Goal: Entertainment & Leisure: Consume media (video, audio)

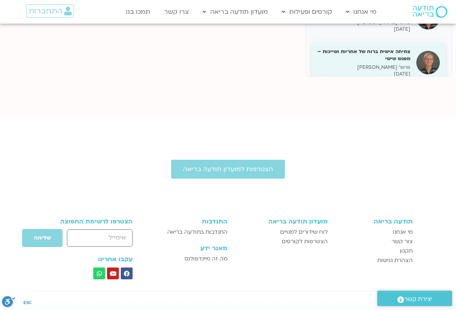
scroll to position [57, 0]
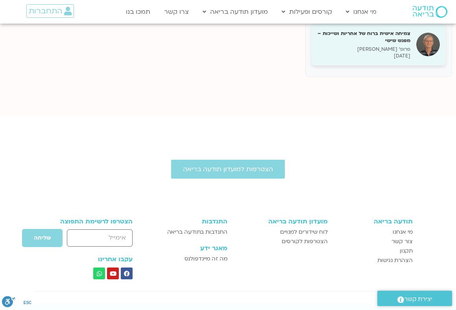
click at [401, 48] on p "פרופ' [PERSON_NAME]" at bounding box center [364, 49] width 93 height 7
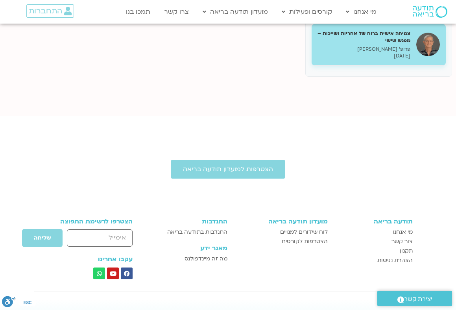
click at [382, 43] on h5 "צמיחה אישית ברוח של אחריות ושייכות – מפגש שישי" at bounding box center [364, 37] width 93 height 14
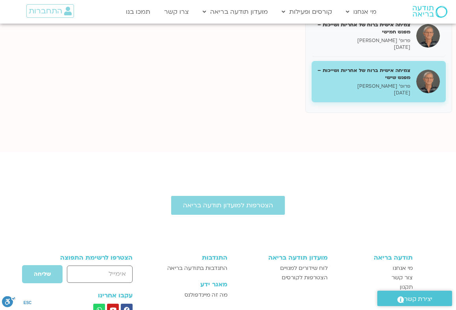
scroll to position [288, 0]
click at [395, 72] on h5 "צמיחה אישית ברוח של אחריות ושייכות – מפגש שישי" at bounding box center [364, 74] width 93 height 14
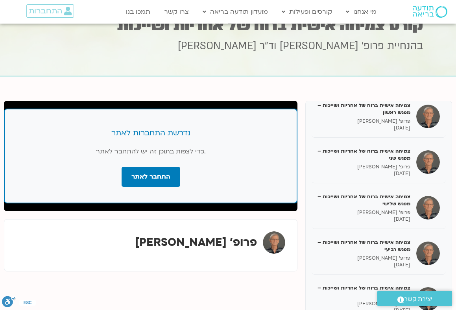
scroll to position [13, 0]
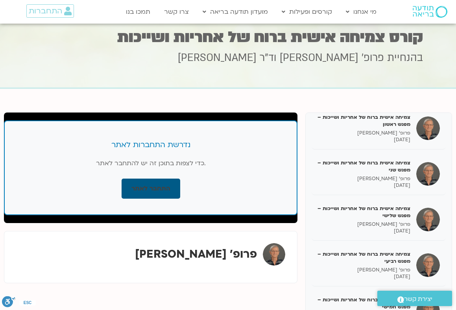
click at [144, 187] on link "התחבר לאתר" at bounding box center [151, 189] width 59 height 20
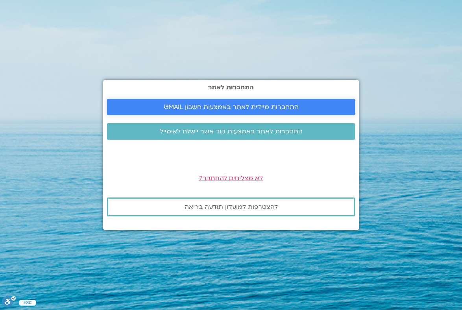
click at [226, 108] on span "התחברות מיידית לאתר באמצעות חשבון GMAIL" at bounding box center [231, 107] width 135 height 7
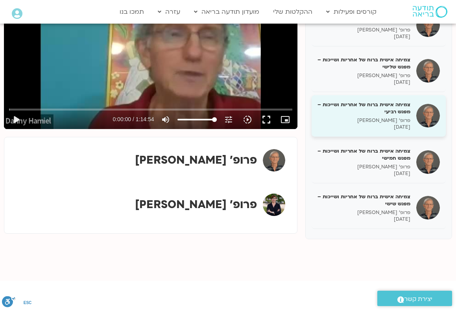
scroll to position [164, 0]
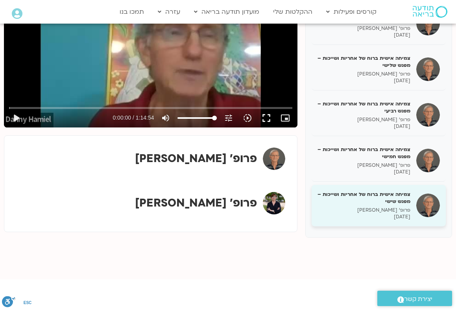
click at [393, 200] on h5 "צמיחה אישית ברוח של אחריות ושייכות – מפגש שישי" at bounding box center [364, 198] width 93 height 14
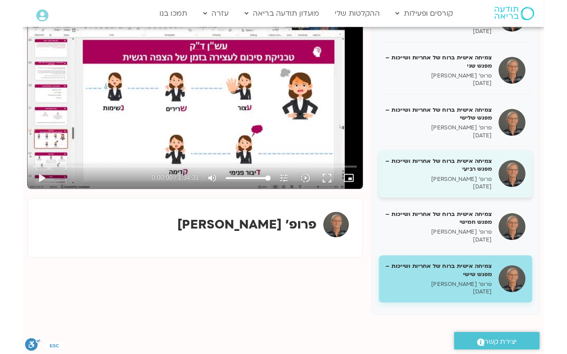
scroll to position [126, 0]
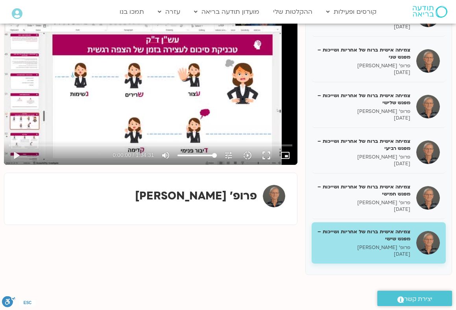
click at [402, 238] on h5 "צמיחה אישית ברוח של אחריות ושייכות – מפגש שישי" at bounding box center [364, 235] width 93 height 14
click at [14, 155] on button "play_arrow" at bounding box center [16, 155] width 19 height 19
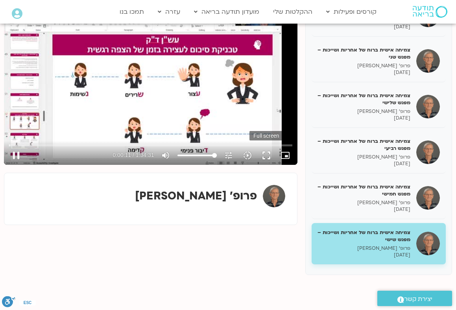
click at [270, 156] on button "fullscreen" at bounding box center [266, 155] width 19 height 19
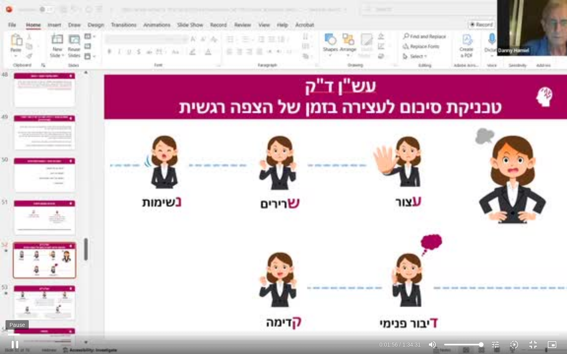
click at [15, 310] on button "pause" at bounding box center [15, 344] width 19 height 19
click at [15, 310] on button "play_arrow" at bounding box center [15, 344] width 19 height 19
drag, startPoint x: 480, startPoint y: 345, endPoint x: 493, endPoint y: 346, distance: 13.0
click at [456, 310] on input "Volume" at bounding box center [463, 345] width 39 height 5
click at [15, 310] on button "pause" at bounding box center [15, 344] width 19 height 19
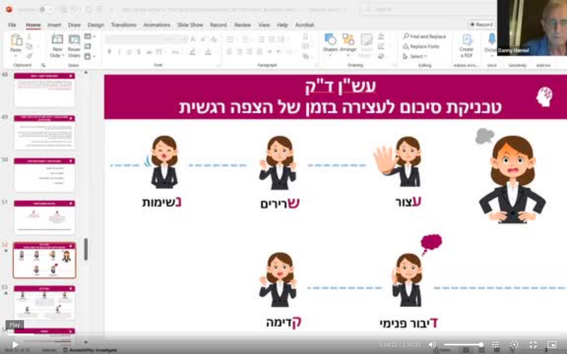
click at [16, 310] on button "play_arrow" at bounding box center [15, 344] width 19 height 19
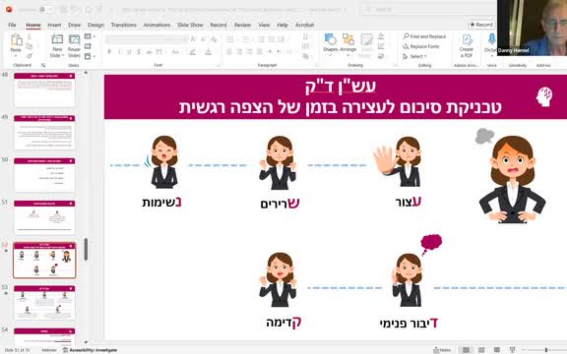
click at [137, 226] on div "Skip Ad 2:17 pause 0:04:28 / 1:34:31 volume_up Mute tune Resolution Auto 360p s…" at bounding box center [283, 177] width 567 height 354
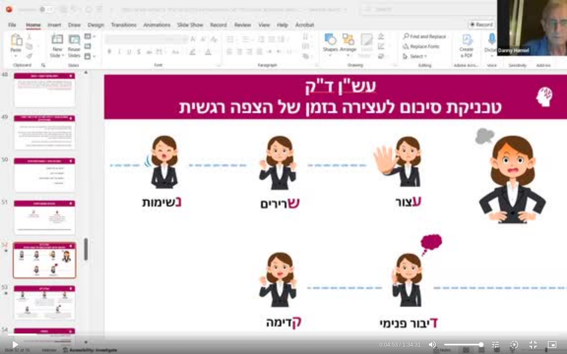
click at [137, 226] on div "Skip Ad 2:17 play_arrow 0:04:53 / 1:34:31 volume_up Mute tune Resolution Auto 3…" at bounding box center [283, 177] width 567 height 354
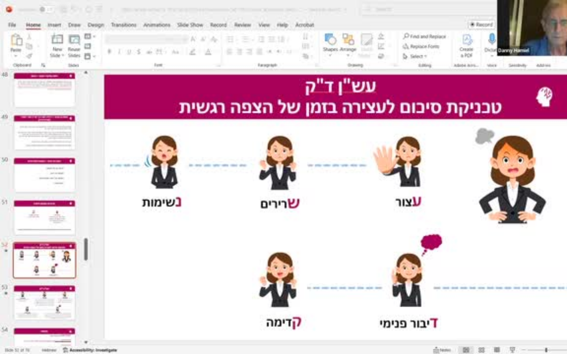
click at [137, 226] on div "Skip Ad 2:17 pause 0:04:53 / 1:34:31 volume_up Mute tune Resolution Auto 360p s…" at bounding box center [283, 177] width 567 height 354
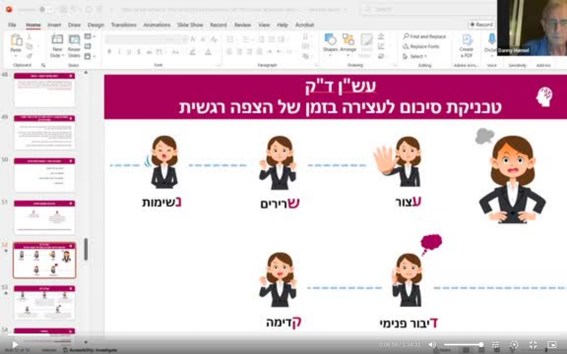
click at [137, 226] on div "Skip Ad 2:17 play_arrow 0:06:59 / 1:34:31 volume_up Mute tune Resolution Auto 3…" at bounding box center [283, 177] width 567 height 354
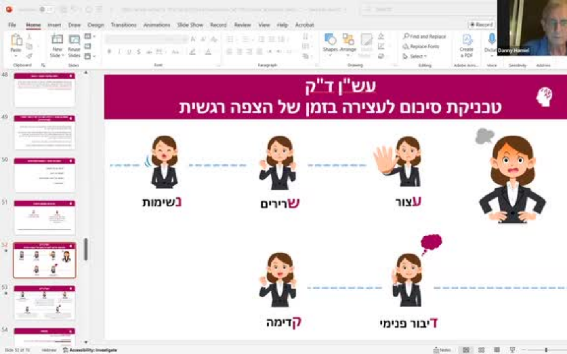
click at [137, 226] on div "Skip Ad 2:17 pause 0:06:59 / 1:34:31 volume_up Mute tune Resolution Auto 360p s…" at bounding box center [283, 177] width 567 height 354
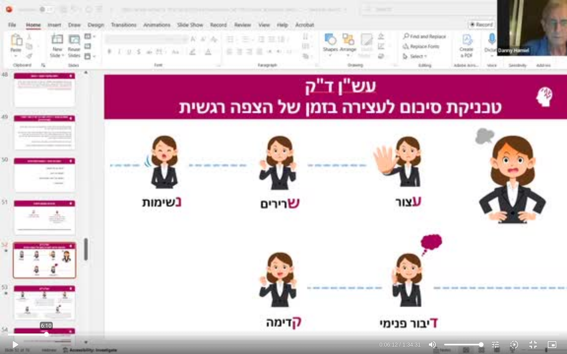
click at [46, 310] on input "Seek" at bounding box center [283, 334] width 551 height 5
click at [17, 310] on button "play_arrow" at bounding box center [15, 344] width 19 height 19
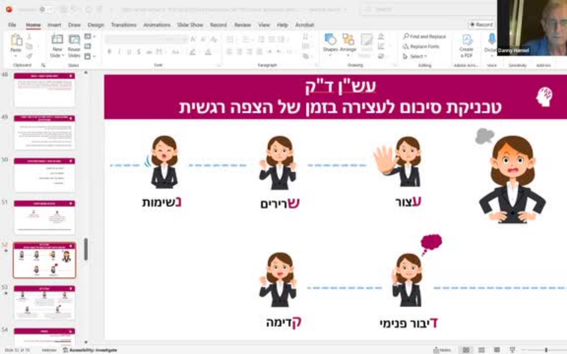
click at [17, 310] on button "pause" at bounding box center [15, 344] width 19 height 19
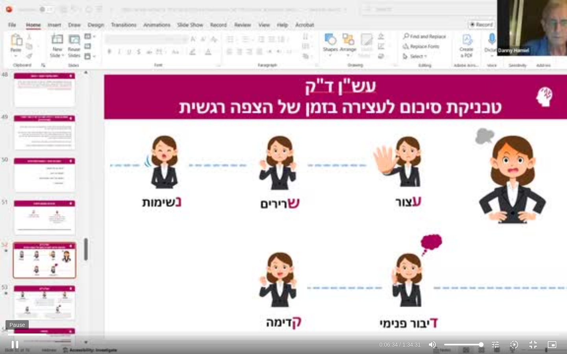
click at [16, 310] on button "pause" at bounding box center [15, 344] width 19 height 19
click at [16, 310] on button "play_arrow" at bounding box center [15, 344] width 19 height 19
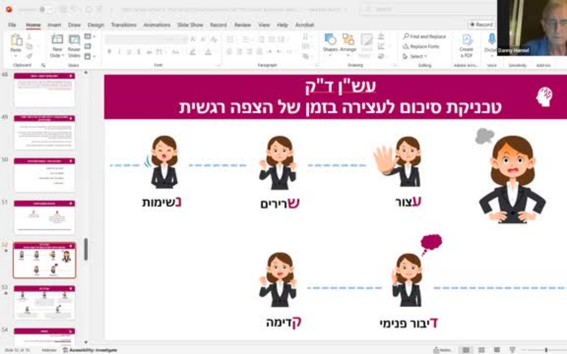
click at [16, 310] on button "pause" at bounding box center [15, 344] width 19 height 19
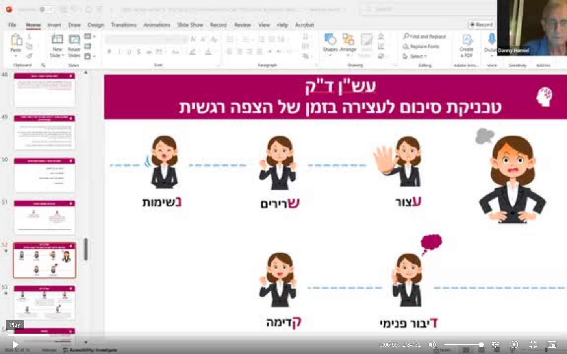
click at [16, 310] on button "play_arrow" at bounding box center [15, 344] width 19 height 19
click at [62, 310] on input "Seek" at bounding box center [283, 334] width 551 height 5
click at [19, 310] on button "pause" at bounding box center [15, 344] width 19 height 19
click at [16, 310] on button "play_arrow" at bounding box center [15, 344] width 19 height 19
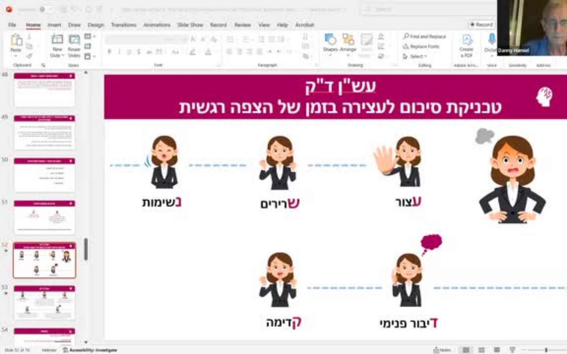
click at [16, 310] on button "pause" at bounding box center [15, 344] width 19 height 19
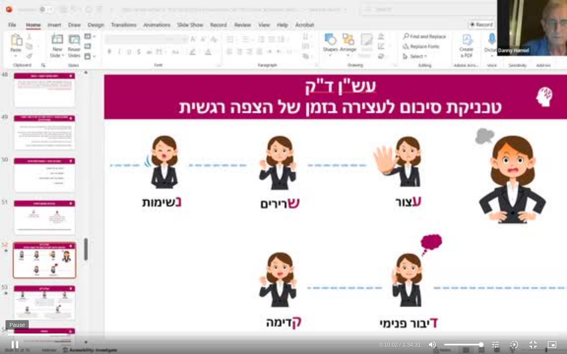
click at [17, 310] on button "pause" at bounding box center [15, 344] width 19 height 19
click at [61, 310] on input "Seek" at bounding box center [283, 334] width 551 height 5
click at [15, 310] on button "play_arrow" at bounding box center [15, 344] width 19 height 19
click at [16, 310] on button "pause" at bounding box center [15, 344] width 19 height 19
click at [69, 310] on input "Seek" at bounding box center [283, 334] width 551 height 5
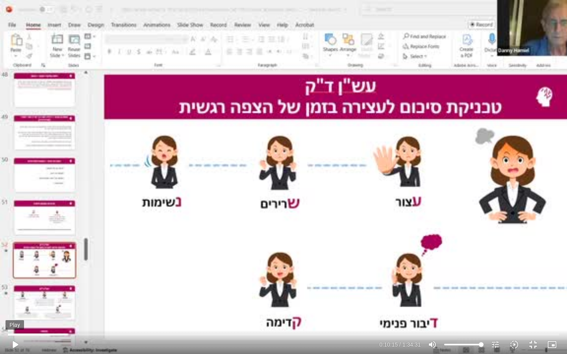
click at [16, 310] on button "play_arrow" at bounding box center [15, 344] width 19 height 19
click at [67, 310] on input "Seek" at bounding box center [283, 334] width 551 height 5
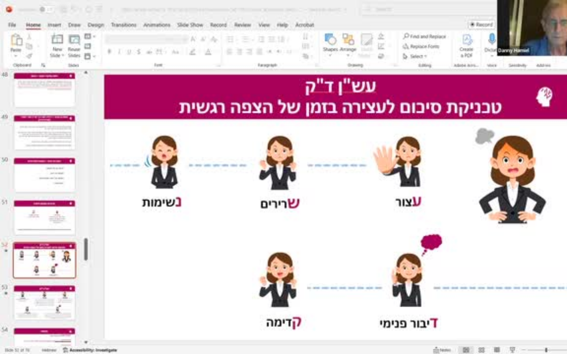
click at [14, 310] on button "pause" at bounding box center [15, 344] width 19 height 19
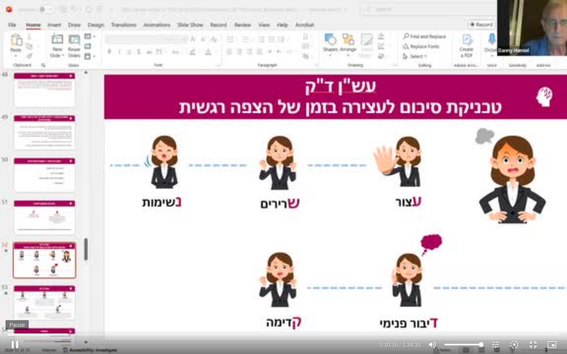
click at [17, 310] on button "pause" at bounding box center [15, 344] width 19 height 19
click at [17, 310] on button "play_arrow" at bounding box center [15, 344] width 19 height 19
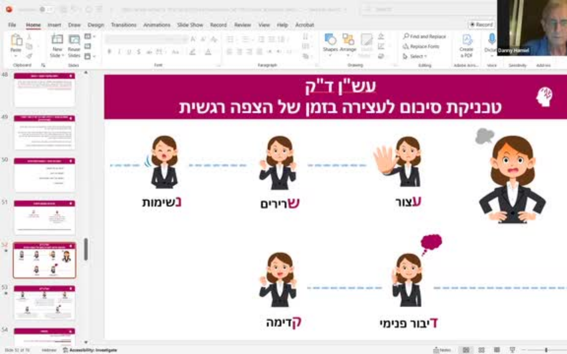
click at [17, 310] on button "pause" at bounding box center [15, 344] width 19 height 19
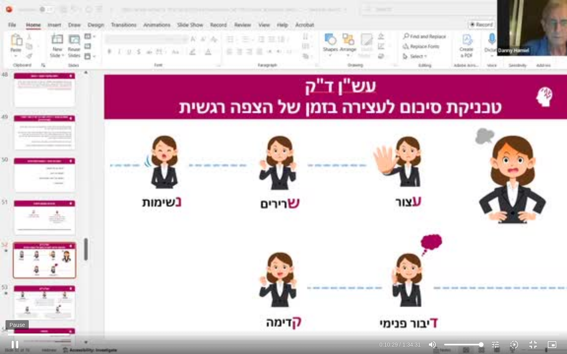
click at [14, 310] on button "pause" at bounding box center [15, 344] width 19 height 19
click at [14, 310] on button "play_arrow" at bounding box center [15, 344] width 19 height 19
click at [18, 310] on button "pause" at bounding box center [15, 344] width 19 height 19
click at [18, 310] on button "play_arrow" at bounding box center [15, 344] width 19 height 19
click at [16, 310] on button "pause" at bounding box center [15, 344] width 19 height 19
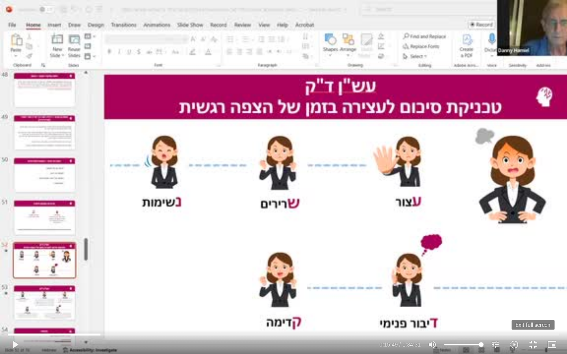
click at [456, 310] on button "fullscreen_exit" at bounding box center [533, 344] width 19 height 19
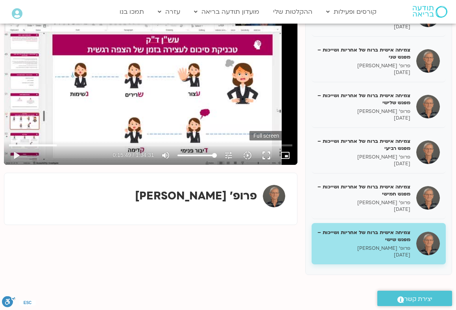
click at [269, 159] on button "fullscreen" at bounding box center [266, 155] width 19 height 19
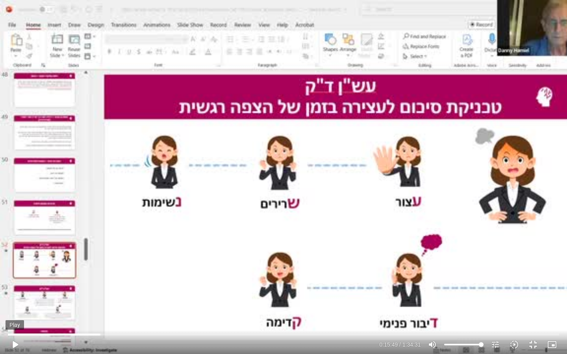
click at [16, 310] on button "play_arrow" at bounding box center [15, 344] width 19 height 19
click at [17, 310] on button "pause" at bounding box center [15, 344] width 19 height 19
click at [16, 310] on button "play_arrow" at bounding box center [15, 344] width 19 height 19
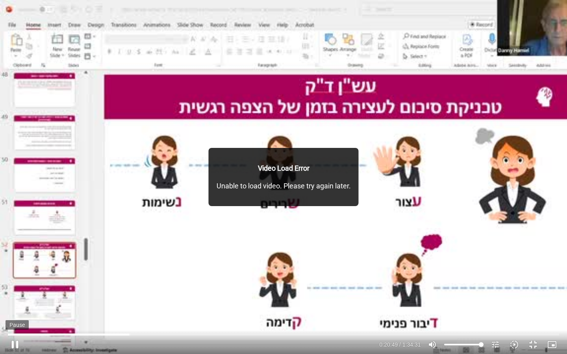
click at [18, 310] on button "pause" at bounding box center [15, 344] width 19 height 19
click at [17, 310] on button "play_arrow" at bounding box center [15, 344] width 19 height 19
click at [17, 310] on button "pause" at bounding box center [15, 344] width 19 height 19
click at [14, 310] on button "play_arrow" at bounding box center [15, 344] width 19 height 19
click at [13, 310] on button "pause" at bounding box center [15, 344] width 19 height 19
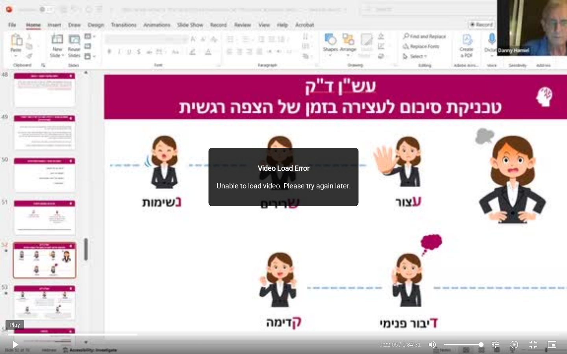
click at [8, 310] on button "play_arrow" at bounding box center [15, 344] width 19 height 19
click at [254, 151] on div "Video Load Error Unable to load video. Please try again later." at bounding box center [284, 177] width 150 height 58
click at [19, 310] on button "pause" at bounding box center [15, 344] width 19 height 19
click at [18, 310] on button "play_arrow" at bounding box center [15, 344] width 19 height 19
click at [15, 310] on button "pause" at bounding box center [15, 344] width 19 height 19
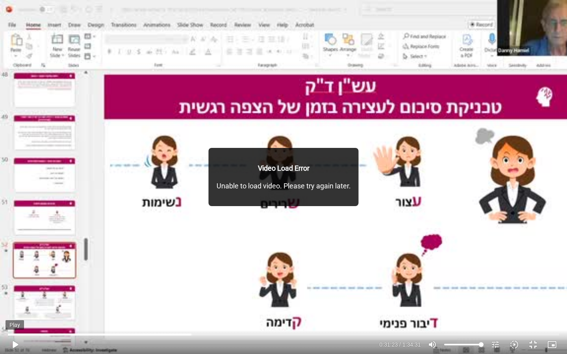
click at [13, 310] on button "play_arrow" at bounding box center [15, 344] width 19 height 19
click at [19, 310] on button "pause" at bounding box center [15, 344] width 19 height 19
click at [191, 310] on input "Seek" at bounding box center [283, 334] width 551 height 5
click at [13, 310] on button "play_arrow" at bounding box center [15, 344] width 19 height 19
click at [196, 310] on input "Seek" at bounding box center [283, 334] width 551 height 5
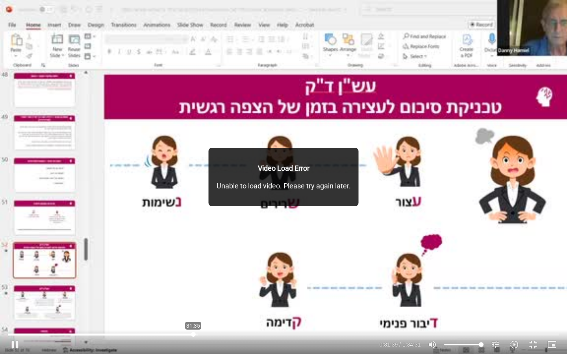
click at [193, 310] on input "Seek" at bounding box center [283, 334] width 551 height 5
click at [15, 310] on button "pause" at bounding box center [15, 344] width 19 height 19
drag, startPoint x: 14, startPoint y: 347, endPoint x: 24, endPoint y: 350, distance: 10.7
click at [14, 310] on button "play_arrow" at bounding box center [15, 344] width 19 height 19
click at [21, 310] on button "pause" at bounding box center [15, 344] width 19 height 19
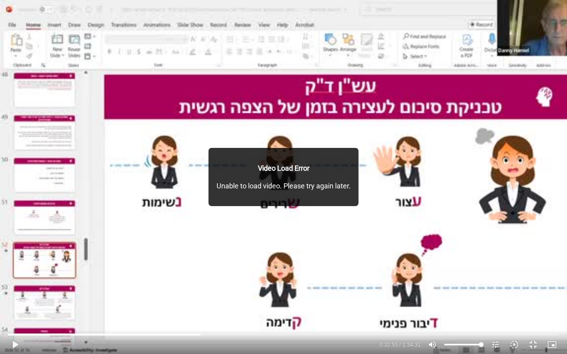
drag, startPoint x: 21, startPoint y: 348, endPoint x: 28, endPoint y: 350, distance: 6.6
click at [22, 310] on button "play_arrow" at bounding box center [15, 344] width 19 height 19
click at [11, 310] on button "pause" at bounding box center [15, 344] width 19 height 19
click at [17, 310] on button "play_arrow" at bounding box center [15, 344] width 19 height 19
click at [19, 310] on button "pause" at bounding box center [15, 344] width 19 height 19
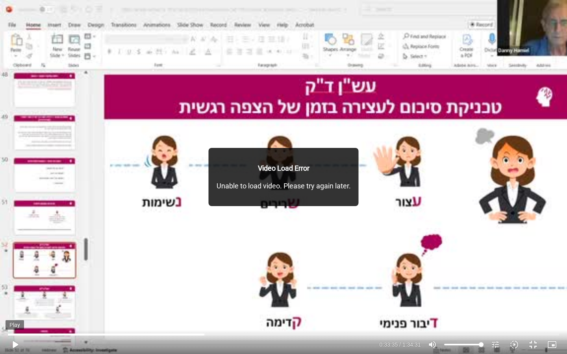
click at [19, 310] on button "play_arrow" at bounding box center [15, 344] width 19 height 19
click at [13, 310] on button "pause" at bounding box center [15, 344] width 19 height 19
click at [14, 310] on button "play_arrow" at bounding box center [15, 344] width 19 height 19
drag, startPoint x: 11, startPoint y: 347, endPoint x: 19, endPoint y: 348, distance: 8.0
click at [11, 310] on button "pause" at bounding box center [15, 344] width 19 height 19
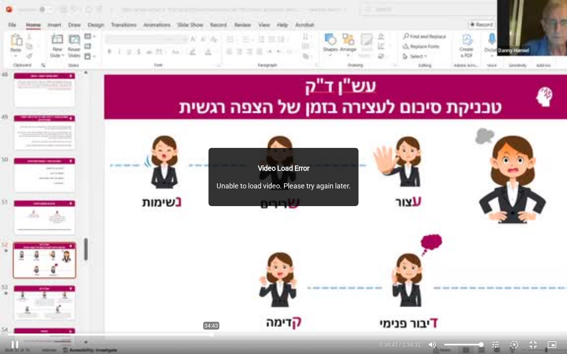
click at [211, 310] on input "Seek" at bounding box center [283, 334] width 551 height 5
click at [19, 310] on button "play_arrow" at bounding box center [15, 344] width 19 height 19
click at [16, 310] on button "pause" at bounding box center [15, 344] width 19 height 19
click at [24, 310] on div "play_arrow 0:34:54 / 1:34:31 volume_up Mute tune Resolution Auto 360p slow_moti…" at bounding box center [284, 344] width 556 height 19
click at [16, 310] on button "play_arrow" at bounding box center [15, 344] width 19 height 19
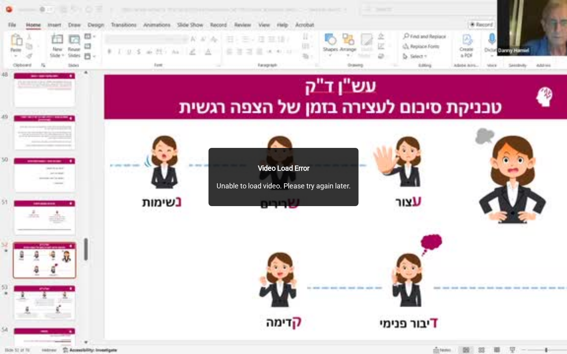
click at [18, 310] on button "pause" at bounding box center [15, 344] width 19 height 19
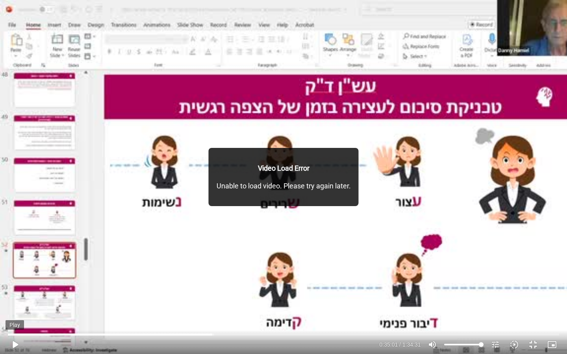
click at [19, 310] on button "play_arrow" at bounding box center [15, 344] width 19 height 19
drag, startPoint x: 19, startPoint y: 343, endPoint x: 17, endPoint y: 348, distance: 5.3
click at [18, 310] on button "pause" at bounding box center [15, 344] width 19 height 19
drag, startPoint x: 10, startPoint y: 345, endPoint x: 19, endPoint y: 348, distance: 8.8
click at [15, 310] on button "play_arrow" at bounding box center [15, 344] width 19 height 19
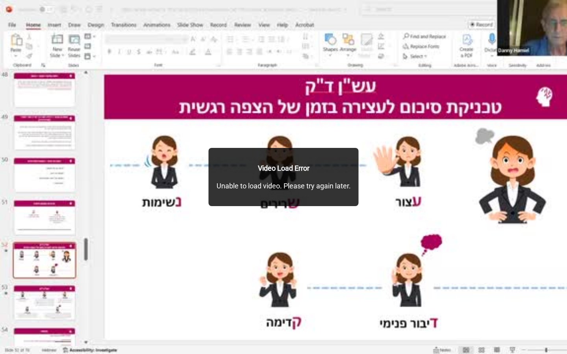
click at [456, 123] on div "Skip Ad 39:05 pause 0:35:37 / 1:34:31 volume_up Mute tune Resolution Auto 360p …" at bounding box center [283, 177] width 567 height 354
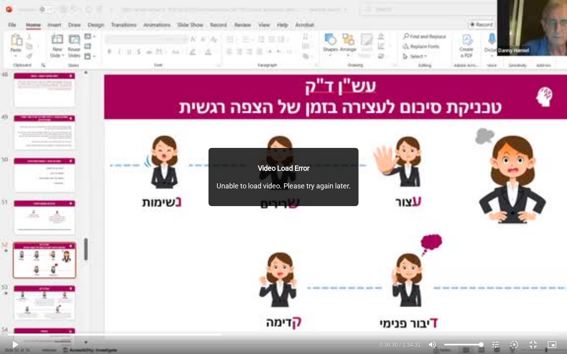
click at [456, 123] on div "Skip Ad 39:05 play_arrow 0:36:30 / 1:34:31 volume_up Mute tune Resolution Auto …" at bounding box center [283, 177] width 567 height 354
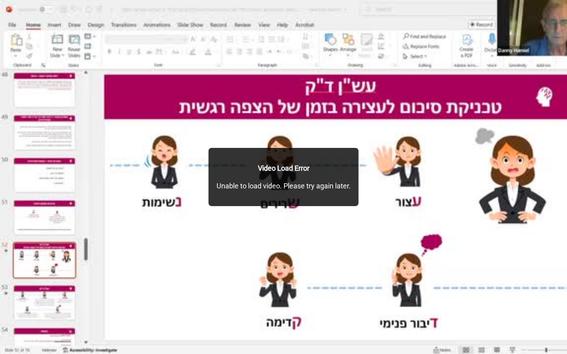
click at [456, 123] on div "Skip Ad 39:05 pause 0:36:30 / 1:34:31 volume_up Mute tune Resolution Auto 360p …" at bounding box center [283, 177] width 567 height 354
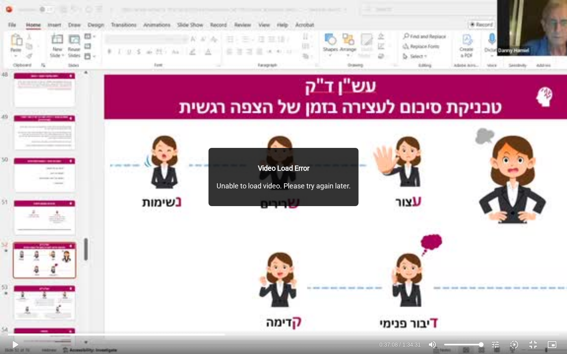
click at [456, 127] on div "Skip Ad 39:05 play_arrow 0:37:08 / 1:34:31 volume_up Mute tune Resolution Auto …" at bounding box center [283, 177] width 567 height 354
click at [456, 124] on div "Skip Ad 39:05 pause 0:39:42 / 1:34:31 volume_up Mute tune Resolution Auto 360p …" at bounding box center [283, 177] width 567 height 354
click at [456, 55] on div "Skip Ad 39:05 play_arrow 0:39:42 / 1:34:31 volume_up Mute tune Resolution Auto …" at bounding box center [283, 177] width 567 height 354
click at [15, 310] on button "pause" at bounding box center [15, 344] width 19 height 19
click at [14, 310] on button "play_arrow" at bounding box center [15, 344] width 19 height 19
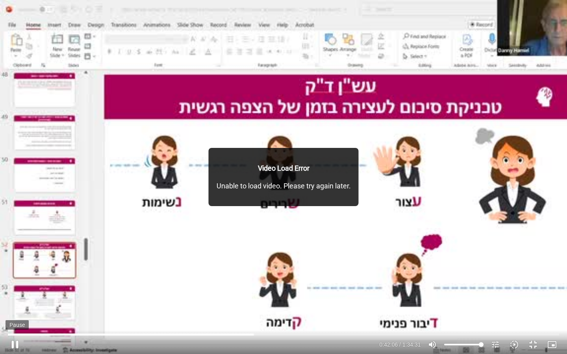
click at [14, 310] on button "pause" at bounding box center [15, 344] width 19 height 19
click at [14, 310] on button "play_arrow" at bounding box center [15, 344] width 19 height 19
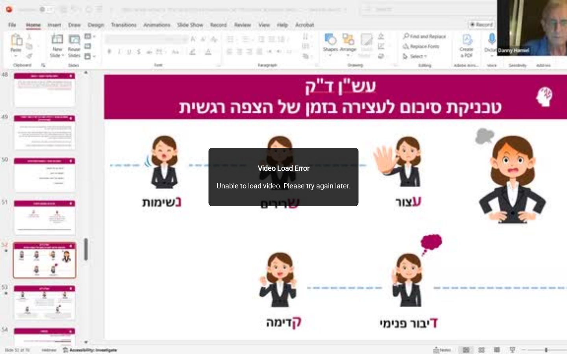
click at [244, 286] on div "Skip Ad 28:27 pause 0:42:11 / 1:34:31 volume_up Mute tune Resolution Auto 360p …" at bounding box center [283, 177] width 567 height 354
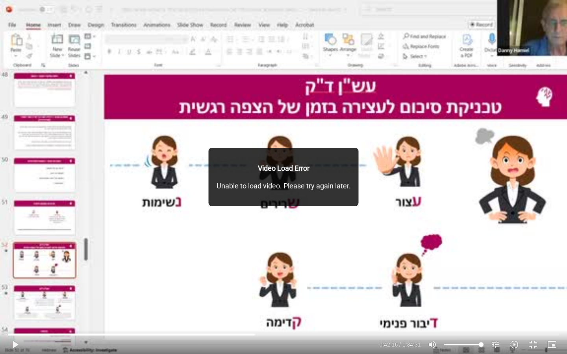
click at [244, 286] on div "Skip Ad 28:27 play_arrow 0:42:16 / 1:34:31 volume_up Mute tune Resolution Auto …" at bounding box center [283, 177] width 567 height 354
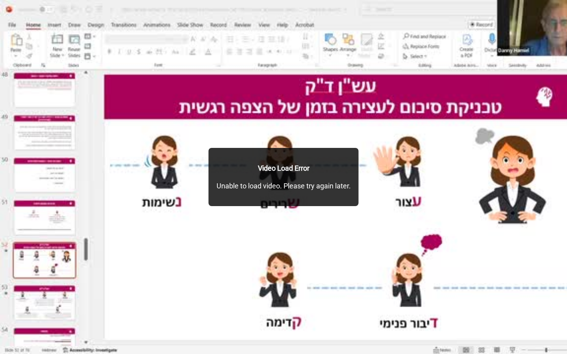
click at [244, 286] on div "Skip Ad 28:27 pause 0:42:16 / 1:34:31 volume_up Mute tune Resolution Auto 360p …" at bounding box center [283, 177] width 567 height 354
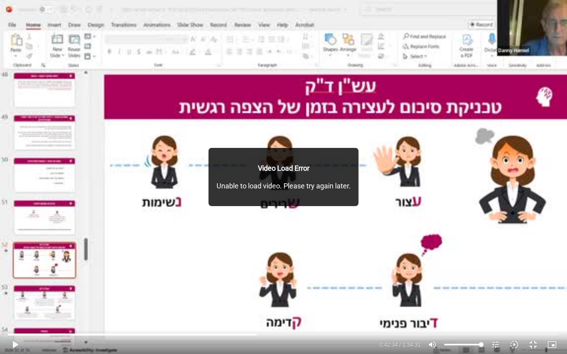
click at [244, 286] on div "Skip Ad 28:27 play_arrow 0:42:34 / 1:34:31 volume_up Mute tune Resolution Auto …" at bounding box center [283, 177] width 567 height 354
click at [244, 286] on div "Skip Ad 28:27 pause 0:44:26 / 1:34:31 volume_up Mute tune Resolution Auto 360p …" at bounding box center [283, 177] width 567 height 354
click at [244, 286] on div "Skip Ad 28:27 play_arrow 0:44:26 / 1:34:31 volume_up Mute tune Resolution Auto …" at bounding box center [283, 177] width 567 height 354
click at [19, 310] on button "pause" at bounding box center [15, 344] width 19 height 19
click at [18, 310] on button "play_arrow" at bounding box center [15, 344] width 19 height 19
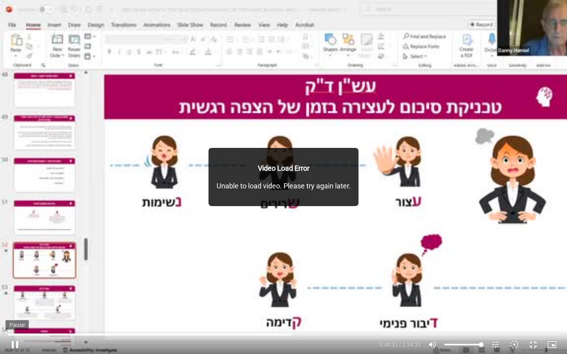
click at [12, 310] on button "pause" at bounding box center [15, 344] width 19 height 19
click at [18, 310] on button "play_arrow" at bounding box center [15, 344] width 19 height 19
click at [12, 310] on button "pause" at bounding box center [15, 344] width 19 height 19
click at [13, 310] on button "play_arrow" at bounding box center [15, 344] width 19 height 19
click at [14, 310] on button "pause" at bounding box center [15, 344] width 19 height 19
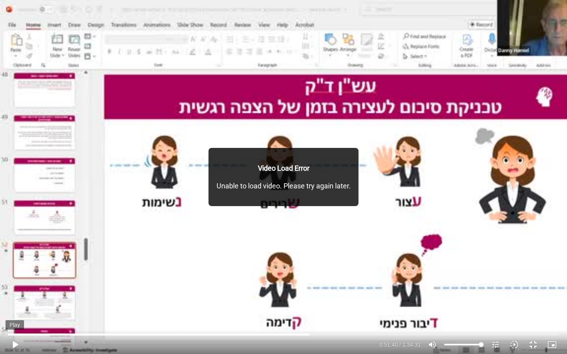
click at [16, 310] on button "play_arrow" at bounding box center [15, 344] width 19 height 19
click at [24, 310] on button "pause" at bounding box center [15, 344] width 19 height 19
click at [24, 310] on button "play_arrow" at bounding box center [15, 344] width 19 height 19
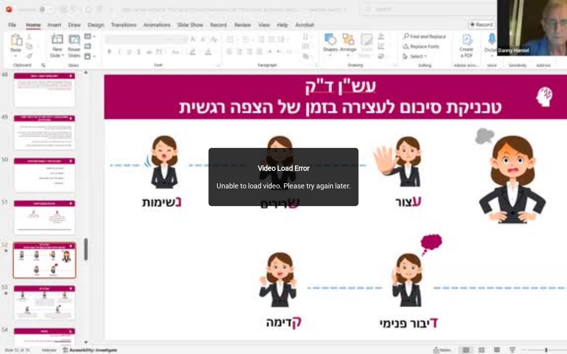
click at [24, 310] on button "pause" at bounding box center [15, 344] width 19 height 19
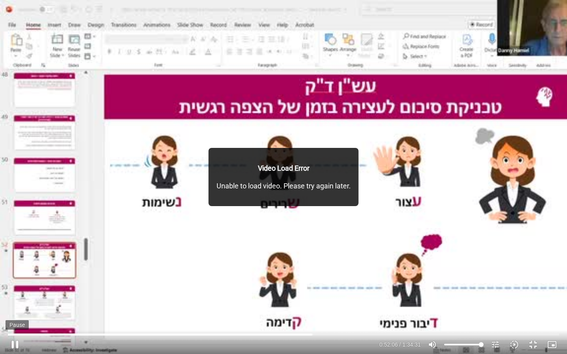
click at [11, 310] on button "pause" at bounding box center [15, 344] width 19 height 19
click at [13, 310] on button "play_arrow" at bounding box center [15, 344] width 19 height 19
click at [339, 310] on input "Seek" at bounding box center [283, 334] width 551 height 5
click at [337, 310] on input "Seek" at bounding box center [283, 334] width 551 height 5
click at [17, 310] on button "pause" at bounding box center [15, 344] width 19 height 19
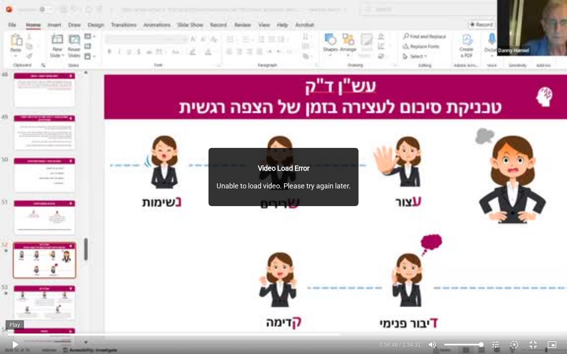
click at [16, 310] on button "play_arrow" at bounding box center [15, 344] width 19 height 19
click at [16, 310] on button "pause" at bounding box center [15, 344] width 19 height 19
click at [16, 310] on button "play_arrow" at bounding box center [15, 344] width 19 height 19
click at [16, 310] on button "pause" at bounding box center [15, 344] width 19 height 19
click at [15, 310] on button "play_arrow" at bounding box center [15, 344] width 19 height 19
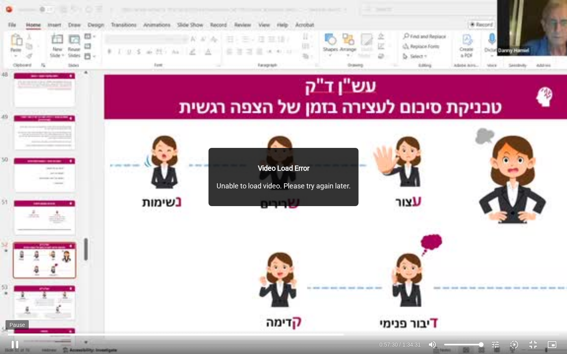
click at [15, 310] on button "pause" at bounding box center [15, 344] width 19 height 19
click at [15, 310] on button "play_arrow" at bounding box center [15, 344] width 19 height 19
click at [6, 310] on button "pause" at bounding box center [15, 344] width 19 height 19
click at [6, 310] on button "play_arrow" at bounding box center [15, 344] width 19 height 19
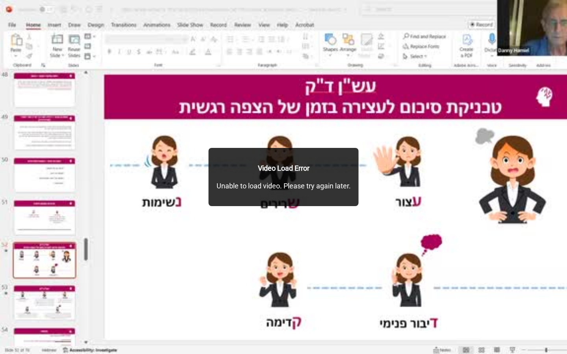
click at [6, 310] on button "pause" at bounding box center [15, 344] width 19 height 19
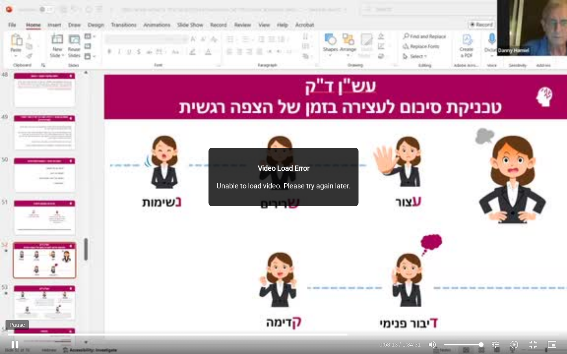
click at [13, 310] on button "pause" at bounding box center [15, 344] width 19 height 19
click at [13, 310] on button "play_arrow" at bounding box center [15, 344] width 19 height 19
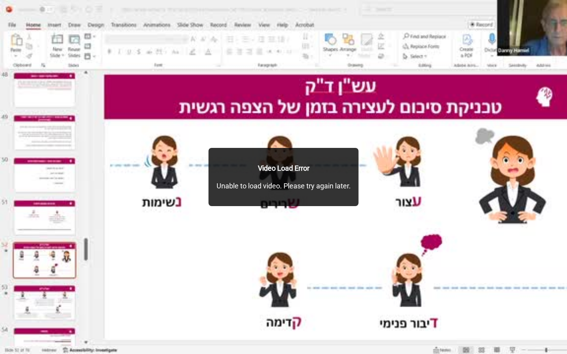
click at [13, 310] on button "pause" at bounding box center [15, 344] width 19 height 19
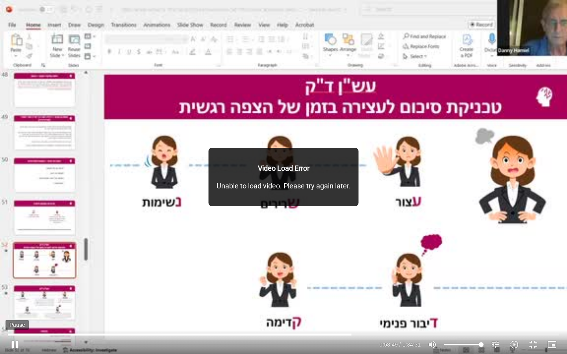
click at [10, 310] on button "pause" at bounding box center [15, 344] width 19 height 19
click at [10, 310] on button "play_arrow" at bounding box center [15, 344] width 19 height 19
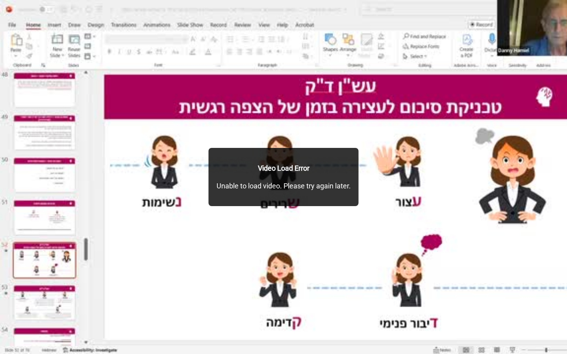
drag, startPoint x: 10, startPoint y: 344, endPoint x: 11, endPoint y: 351, distance: 7.5
click at [11, 310] on button "pause" at bounding box center [15, 344] width 19 height 19
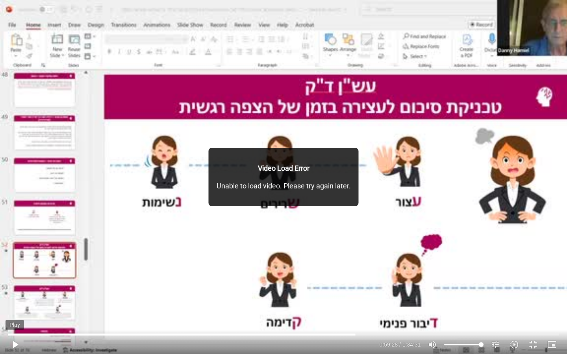
click at [11, 310] on button "play_arrow" at bounding box center [15, 344] width 19 height 19
click at [11, 310] on button "pause" at bounding box center [15, 344] width 19 height 19
click at [11, 310] on button "play_arrow" at bounding box center [15, 344] width 19 height 19
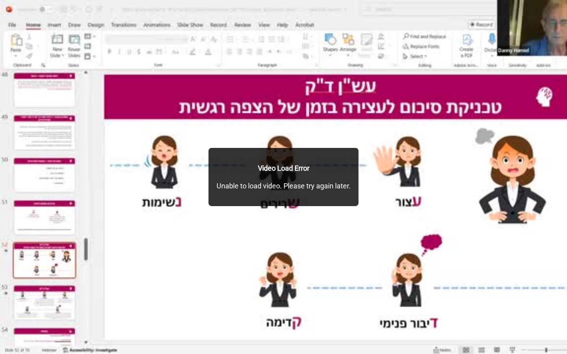
click at [11, 310] on button "pause" at bounding box center [15, 344] width 19 height 19
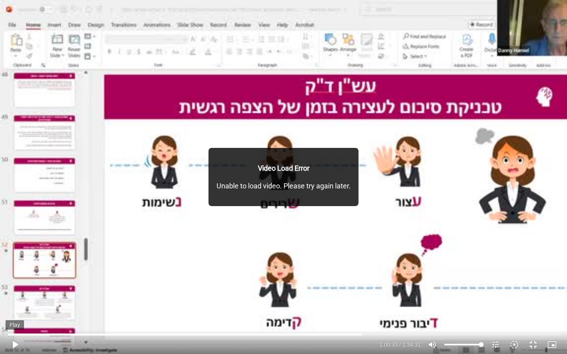
click at [11, 310] on button "play_arrow" at bounding box center [15, 344] width 19 height 19
click at [11, 310] on button "pause" at bounding box center [15, 344] width 19 height 19
click at [11, 310] on button "play_arrow" at bounding box center [15, 344] width 19 height 19
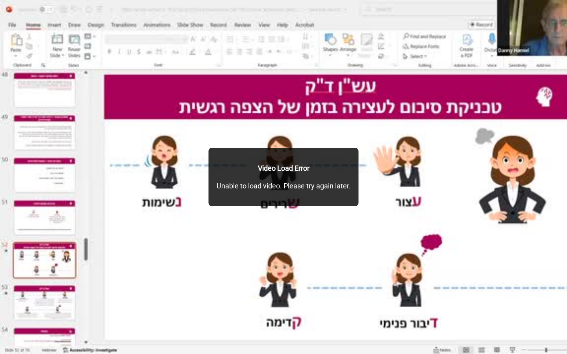
click at [11, 310] on button "pause" at bounding box center [15, 344] width 19 height 19
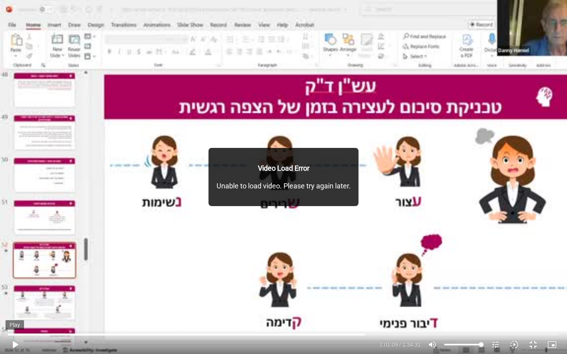
click at [10, 310] on button "play_arrow" at bounding box center [15, 344] width 19 height 19
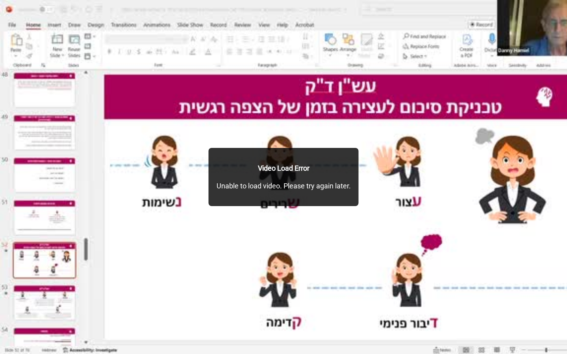
click at [17, 310] on button "pause" at bounding box center [15, 344] width 19 height 19
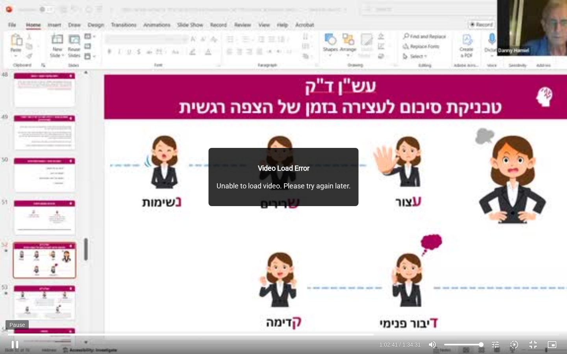
click at [13, 310] on button "pause" at bounding box center [15, 344] width 19 height 19
click at [369, 310] on input "Seek" at bounding box center [283, 334] width 551 height 5
click at [17, 310] on button "play_arrow" at bounding box center [15, 344] width 19 height 19
click at [456, 233] on div "Skip Ad 14:01 pause 1:03:04 / 1:34:31 volume_up Mute tune Resolution Auto 360p …" at bounding box center [283, 177] width 567 height 354
click at [14, 310] on button "play_arrow" at bounding box center [15, 344] width 19 height 19
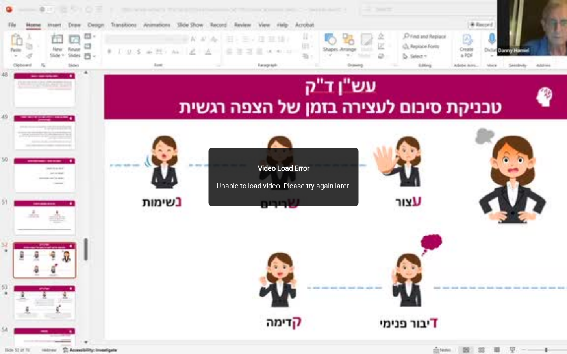
click at [14, 310] on button "pause" at bounding box center [15, 344] width 19 height 19
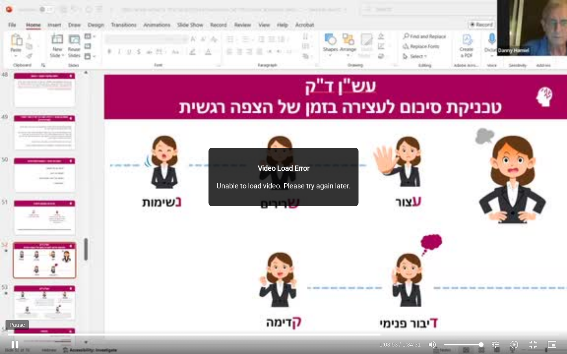
click at [21, 310] on button "pause" at bounding box center [15, 344] width 19 height 19
click at [21, 310] on button "play_arrow" at bounding box center [15, 344] width 19 height 19
click at [377, 310] on input "Seek" at bounding box center [283, 334] width 551 height 5
click at [374, 310] on input "Seek" at bounding box center [283, 334] width 551 height 5
click at [15, 310] on button "pause" at bounding box center [15, 344] width 19 height 19
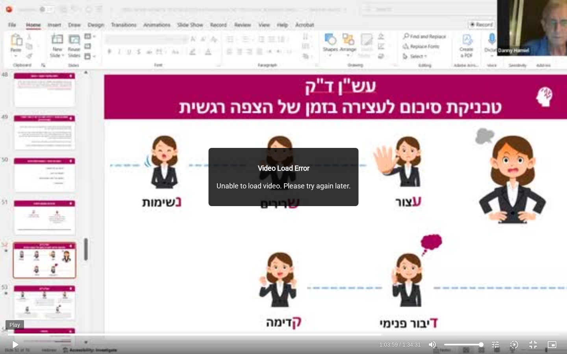
click at [15, 310] on button "play_arrow" at bounding box center [15, 344] width 19 height 19
click at [15, 310] on button "pause" at bounding box center [15, 344] width 19 height 19
click at [15, 310] on button "play_arrow" at bounding box center [15, 344] width 19 height 19
click at [11, 310] on button "pause" at bounding box center [15, 344] width 19 height 19
click at [13, 310] on button "play_arrow" at bounding box center [15, 344] width 19 height 19
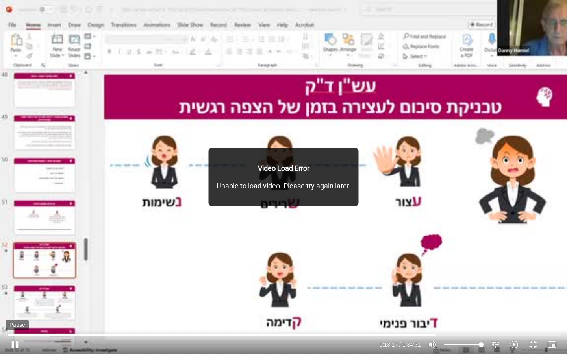
click at [17, 310] on button "pause" at bounding box center [15, 344] width 19 height 19
click at [18, 310] on button "play_arrow" at bounding box center [15, 344] width 19 height 19
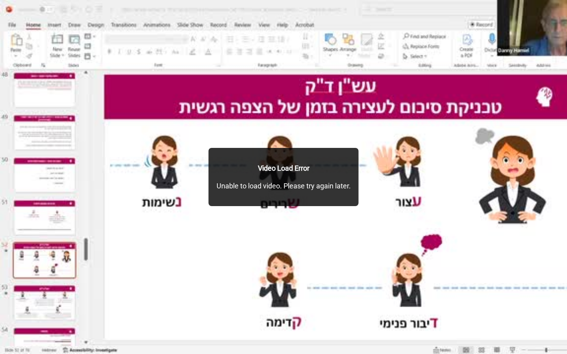
click at [18, 310] on button "pause" at bounding box center [15, 344] width 19 height 19
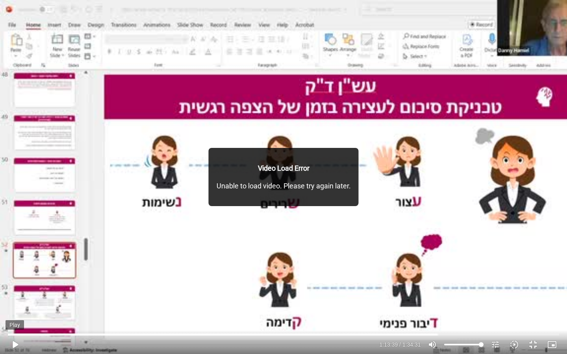
click at [18, 310] on button "play_arrow" at bounding box center [15, 344] width 19 height 19
click at [18, 310] on button "pause" at bounding box center [15, 344] width 19 height 19
click at [439, 310] on input "Seek" at bounding box center [283, 334] width 551 height 5
click at [438, 310] on input "Seek" at bounding box center [283, 334] width 551 height 5
click at [17, 310] on button "play_arrow" at bounding box center [15, 344] width 19 height 19
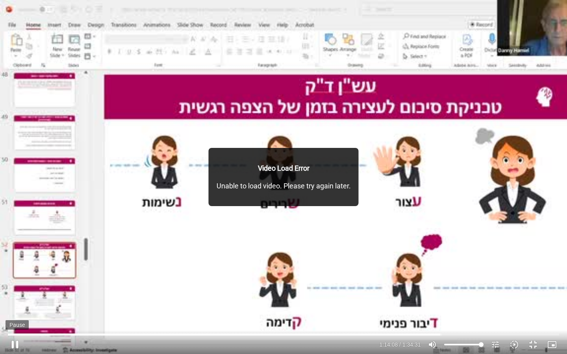
click at [17, 310] on button "pause" at bounding box center [15, 344] width 19 height 19
click at [19, 310] on button "play_arrow" at bounding box center [15, 344] width 19 height 19
click at [15, 310] on button "pause" at bounding box center [15, 344] width 19 height 19
click at [456, 310] on input "Seek" at bounding box center [283, 334] width 551 height 5
click at [16, 310] on button "play_arrow" at bounding box center [15, 344] width 19 height 19
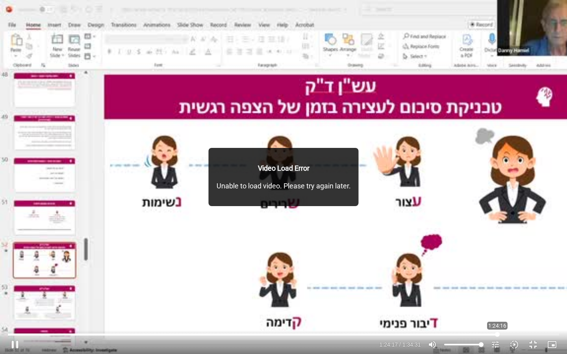
drag, startPoint x: 500, startPoint y: 334, endPoint x: 496, endPoint y: 333, distance: 4.1
click at [456, 310] on input "Seek" at bounding box center [283, 334] width 551 height 5
click at [20, 310] on button "pause" at bounding box center [15, 344] width 19 height 19
click at [21, 310] on button "play_arrow" at bounding box center [15, 344] width 19 height 19
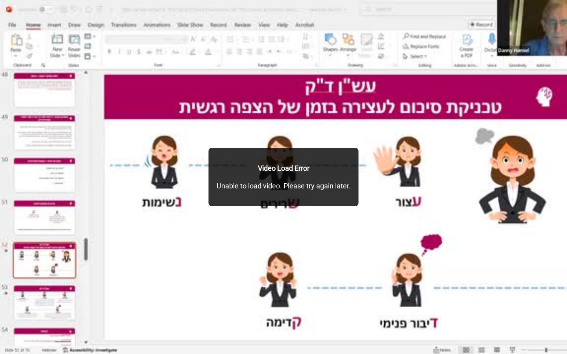
click at [21, 310] on button "pause" at bounding box center [15, 344] width 19 height 19
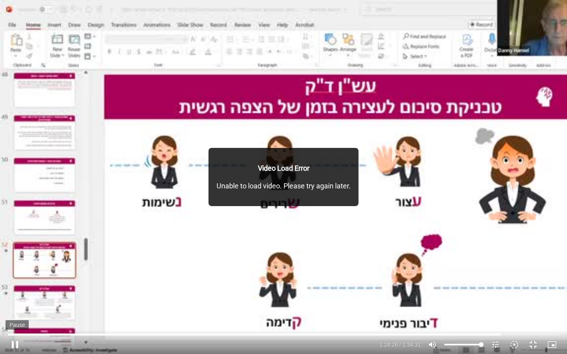
click at [10, 310] on button "pause" at bounding box center [15, 344] width 19 height 19
click at [11, 310] on button "play_arrow" at bounding box center [15, 344] width 19 height 19
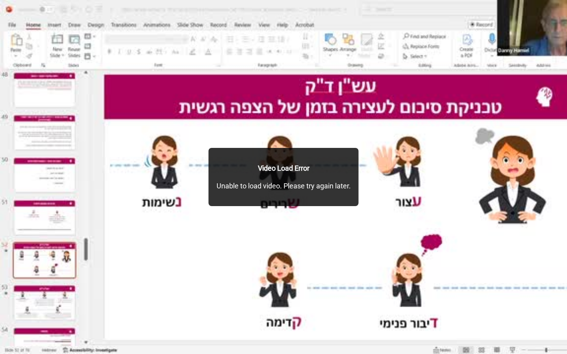
click at [11, 310] on button "pause" at bounding box center [15, 344] width 19 height 19
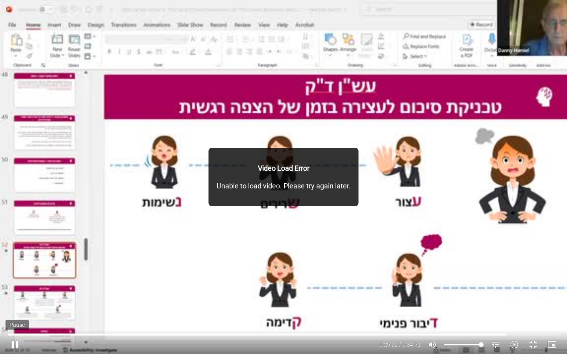
click at [18, 310] on button "pause" at bounding box center [15, 344] width 19 height 19
click at [19, 310] on button "play_arrow" at bounding box center [15, 344] width 19 height 19
click at [15, 310] on button "pause" at bounding box center [15, 344] width 19 height 19
drag, startPoint x: 15, startPoint y: 345, endPoint x: 15, endPoint y: 349, distance: 4.4
click at [15, 310] on button "play_arrow" at bounding box center [15, 344] width 19 height 19
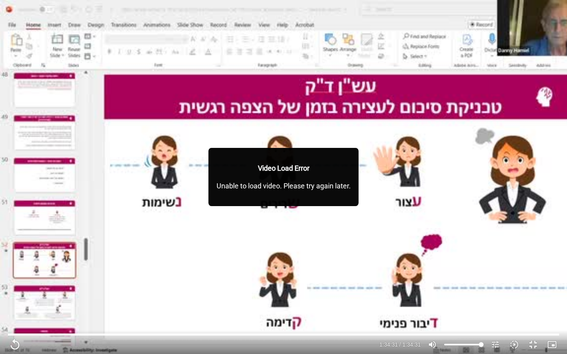
type input "5671.2"
